Goal: Find specific page/section: Find specific page/section

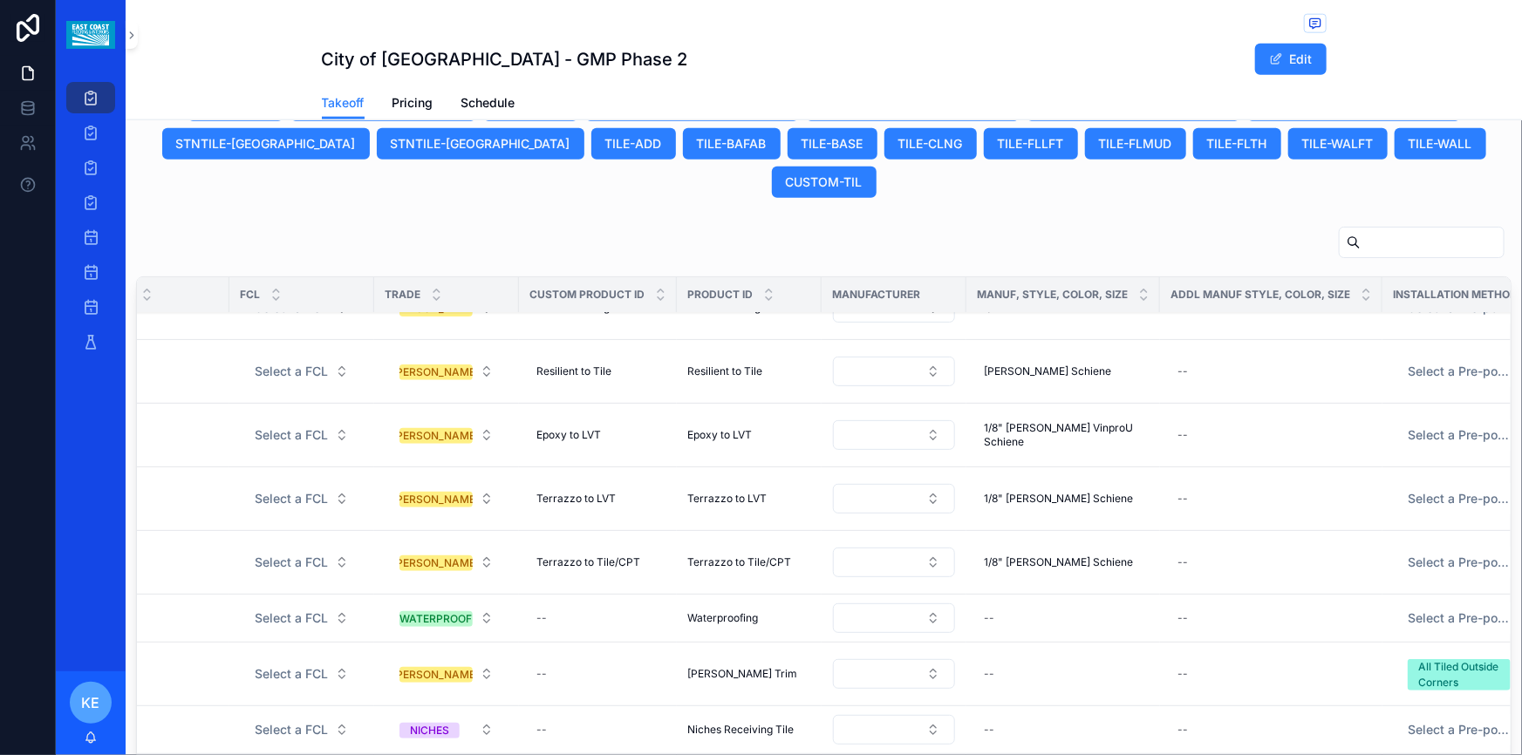
scroll to position [631, 0]
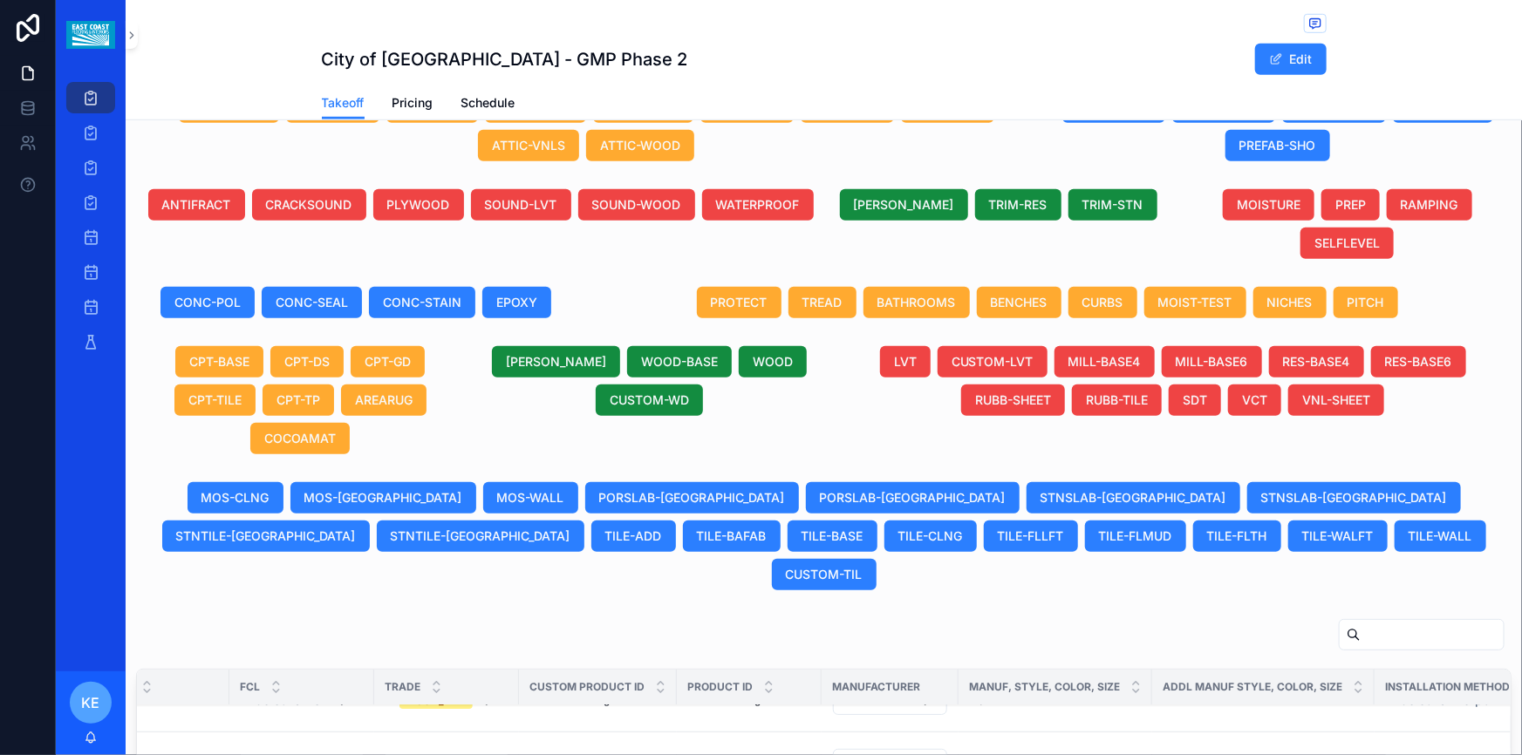
click at [103, 94] on div "Projects" at bounding box center [91, 98] width 28 height 28
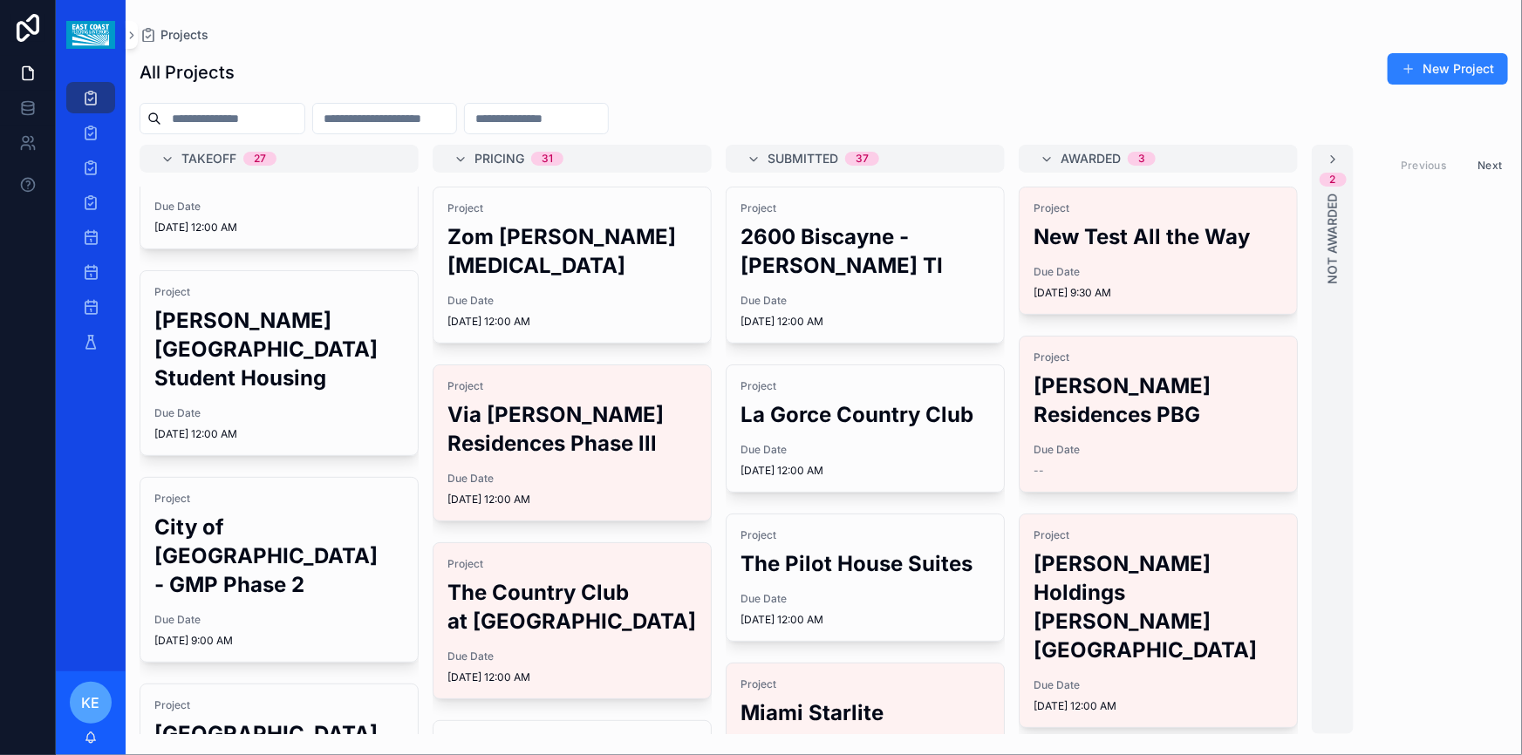
scroll to position [158, 0]
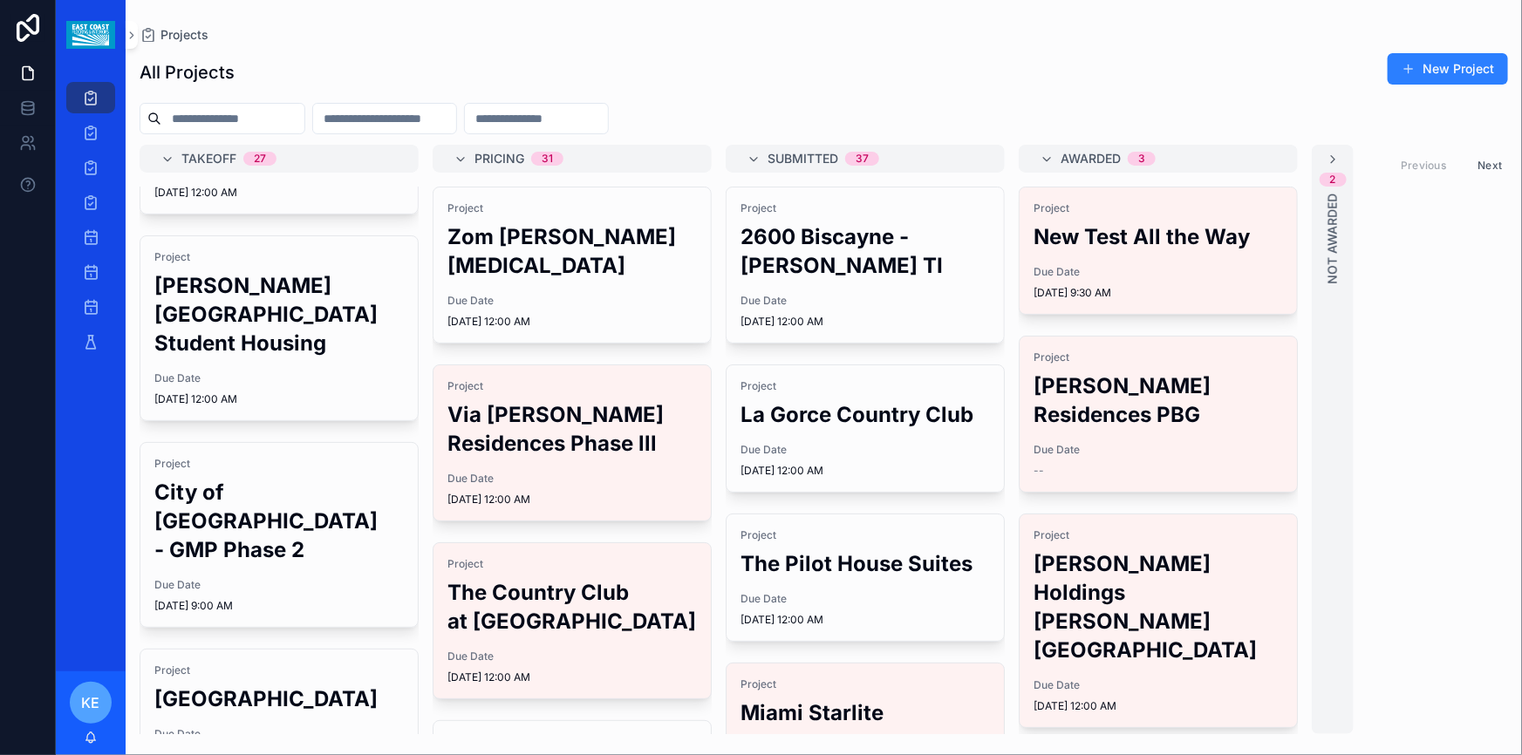
click at [314, 545] on div "Project City of [GEOGRAPHIC_DATA] - GMP Phase 2 Due Date [DATE] 9:00 AM" at bounding box center [278, 535] width 277 height 184
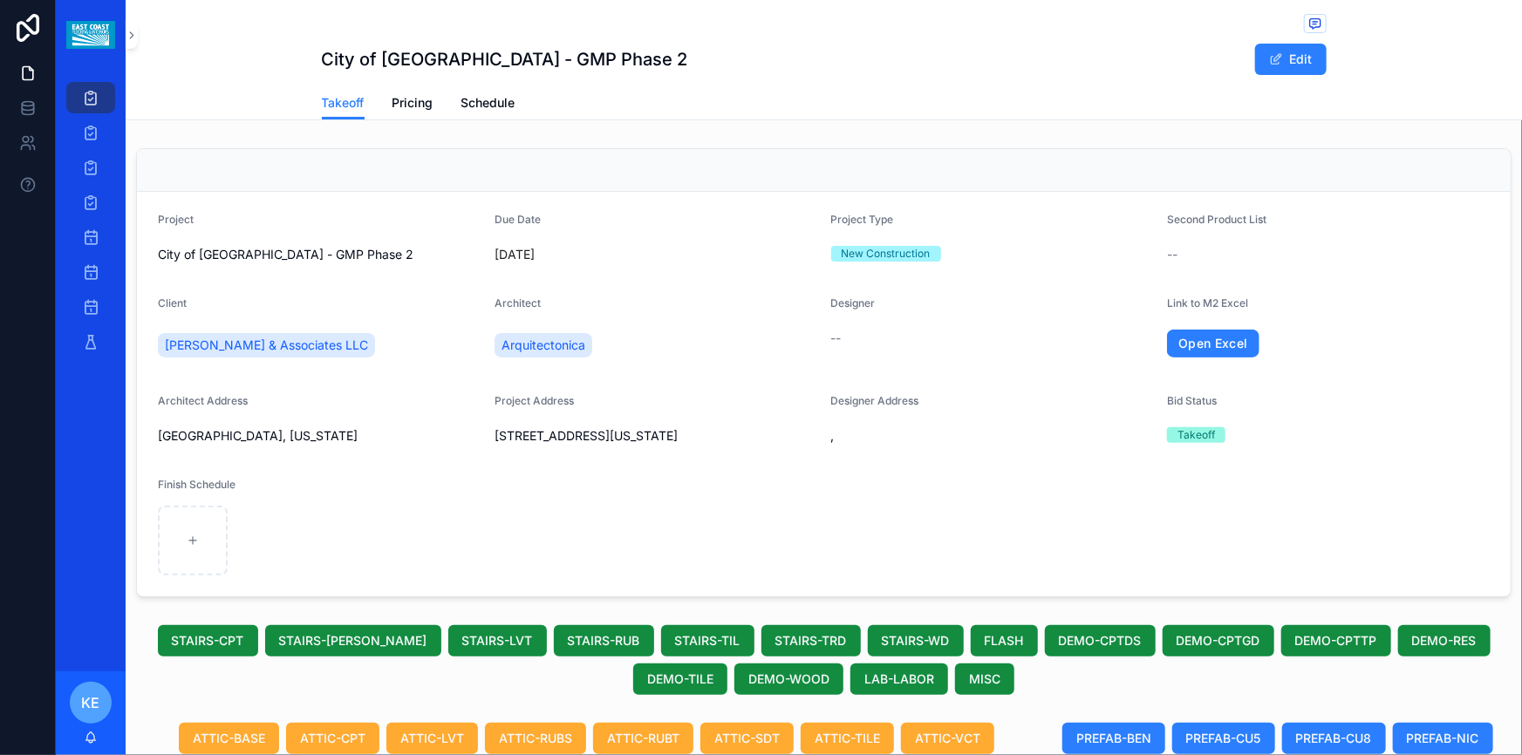
scroll to position [317, 0]
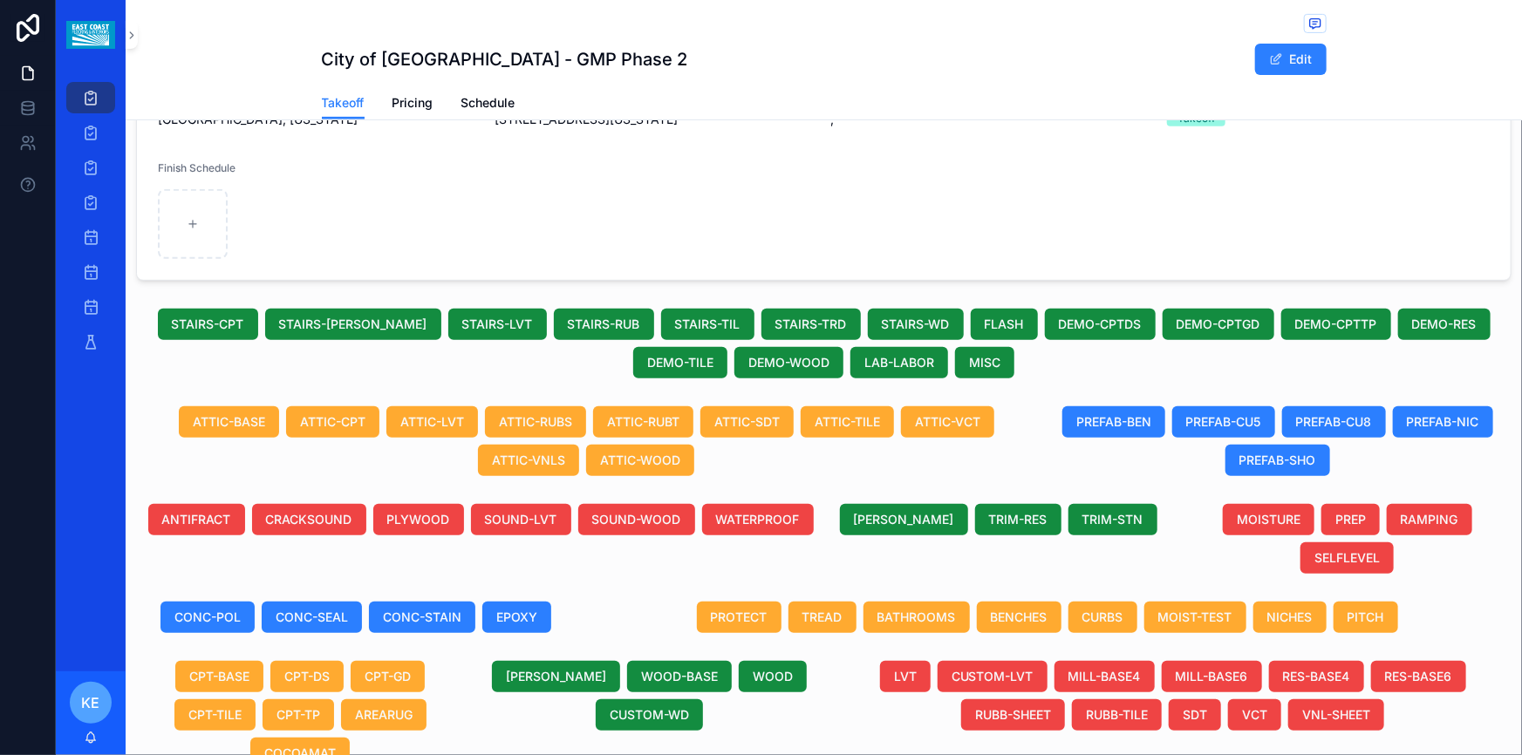
click at [921, 206] on form "Project City of [GEOGRAPHIC_DATA] - GMP Phase 2 Due Date [DATE] Project Type Ne…" at bounding box center [823, 77] width 1373 height 405
click at [671, 280] on form "Project City of [GEOGRAPHIC_DATA] - GMP Phase 2 Due Date [DATE] Project Type Ne…" at bounding box center [823, 77] width 1373 height 405
